Goal: Task Accomplishment & Management: Use online tool/utility

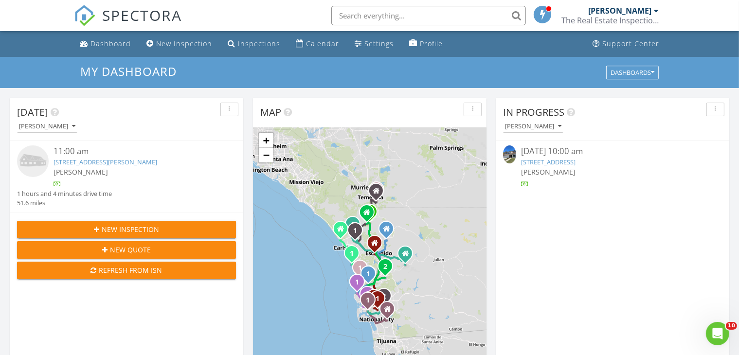
click at [557, 164] on link "[STREET_ADDRESS]" at bounding box center [548, 162] width 55 height 9
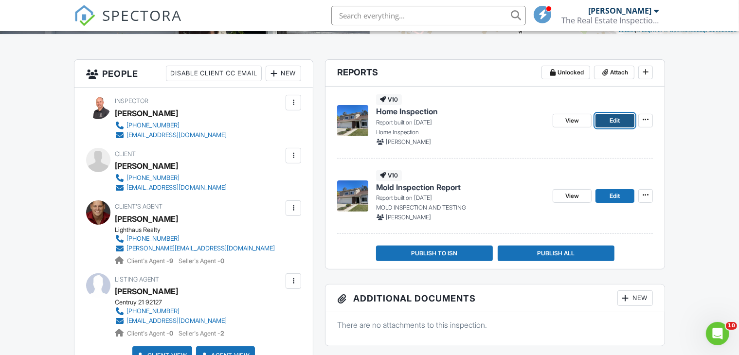
click at [611, 117] on span "Edit" at bounding box center [615, 121] width 10 height 10
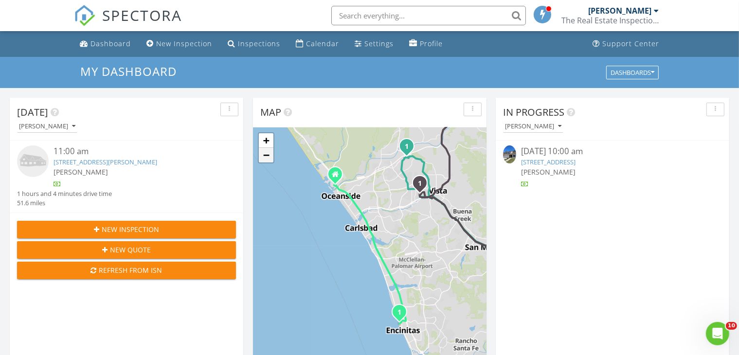
click at [265, 160] on link "−" at bounding box center [266, 155] width 15 height 15
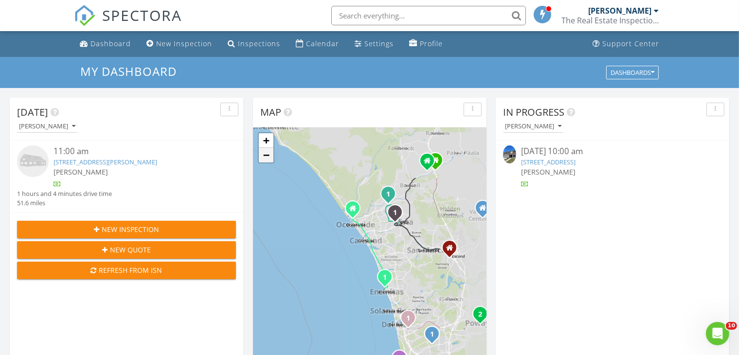
scroll to position [25, 0]
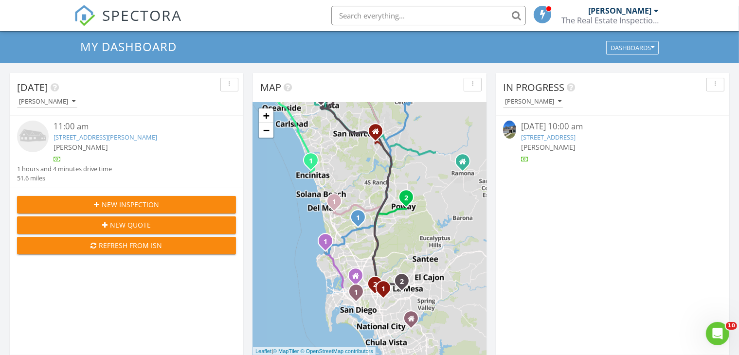
drag, startPoint x: 411, startPoint y: 228, endPoint x: 344, endPoint y: 123, distance: 124.1
click at [344, 123] on div "1 2 1 2 3 4 1 2 1 1 1 1 1 2 1 2 1 + − [GEOGRAPHIC_DATA] km, 45 min Head northwe…" at bounding box center [370, 229] width 234 height 253
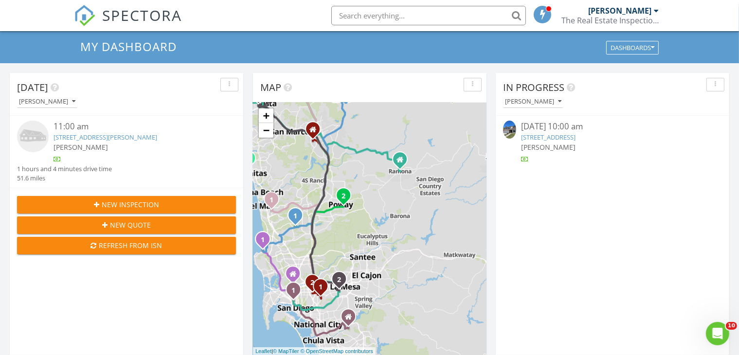
drag, startPoint x: 421, startPoint y: 217, endPoint x: 347, endPoint y: 227, distance: 75.1
click at [347, 227] on div "1 2 1 2 3 4 1 2 1 1 1 1 1 2 1 2 1 + − Avocado Highway, Escondido Freeway, Eucli…" at bounding box center [370, 229] width 234 height 253
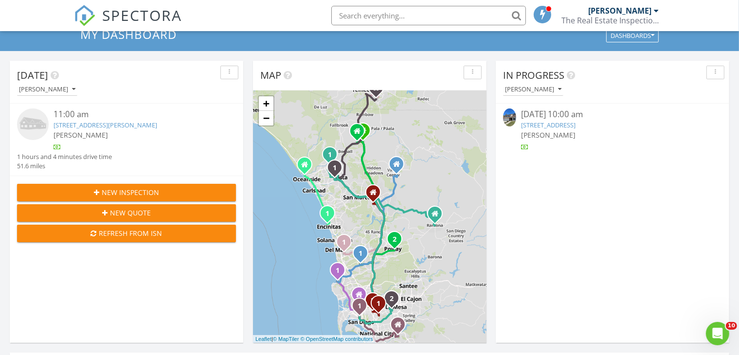
scroll to position [39, 0]
